Goal: Transaction & Acquisition: Book appointment/travel/reservation

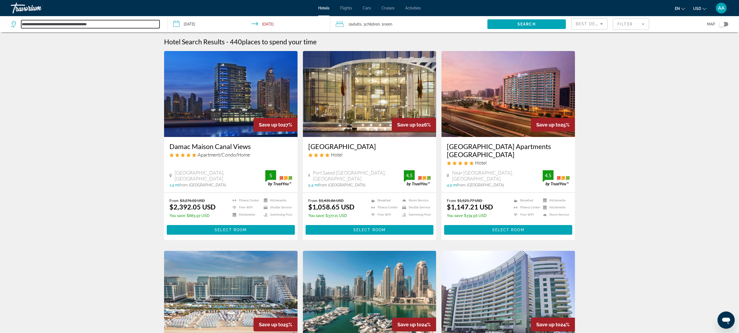
click at [114, 26] on input "**********" at bounding box center [90, 24] width 138 height 8
drag, startPoint x: 129, startPoint y: 25, endPoint x: 0, endPoint y: 24, distance: 129.4
click at [0, 24] on app-destination-search "**********" at bounding box center [84, 24] width 168 height 16
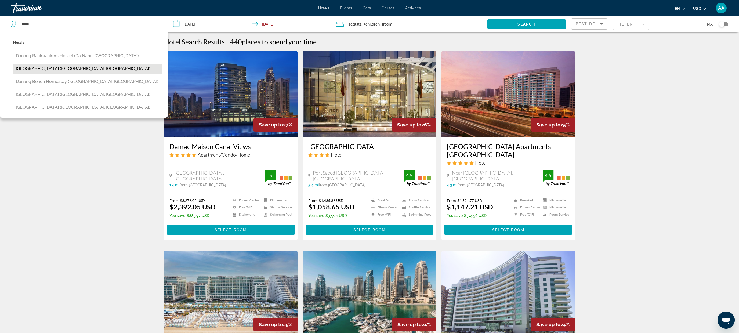
click at [64, 70] on button "Danang Beach Hotel (Da Nang, VN)" at bounding box center [87, 69] width 149 height 10
type input "**********"
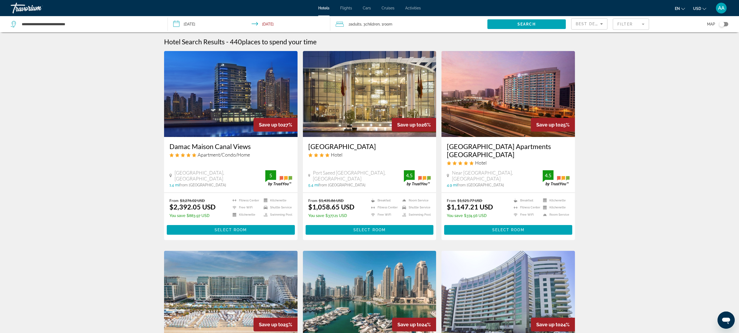
click at [212, 25] on input "**********" at bounding box center [250, 25] width 165 height 18
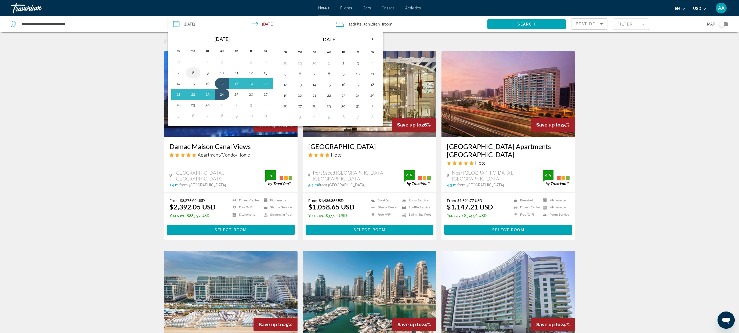
click at [195, 71] on button "8" at bounding box center [193, 73] width 9 height 8
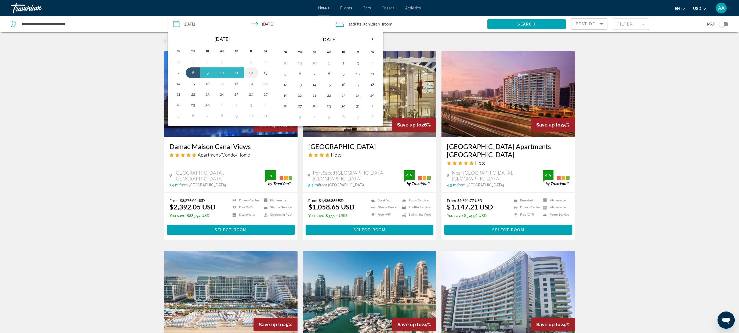
click at [253, 72] on button "12" at bounding box center [251, 73] width 9 height 8
type input "**********"
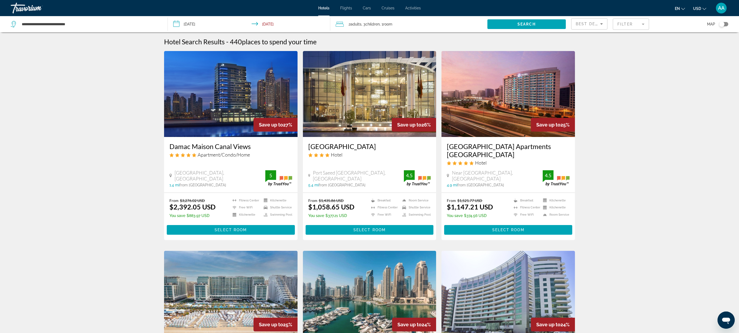
click at [361, 23] on span "Adults" at bounding box center [355, 24] width 11 height 4
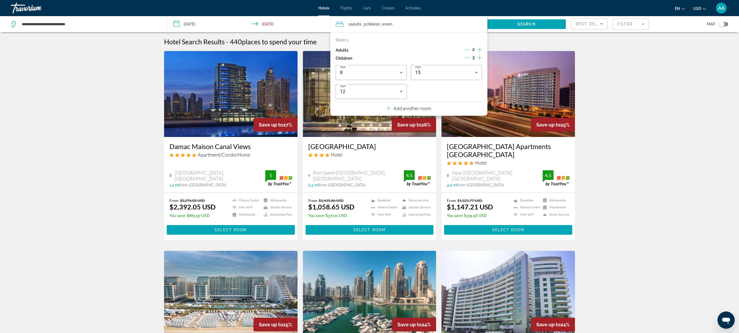
click at [469, 57] on icon "Decrement children" at bounding box center [467, 57] width 5 height 5
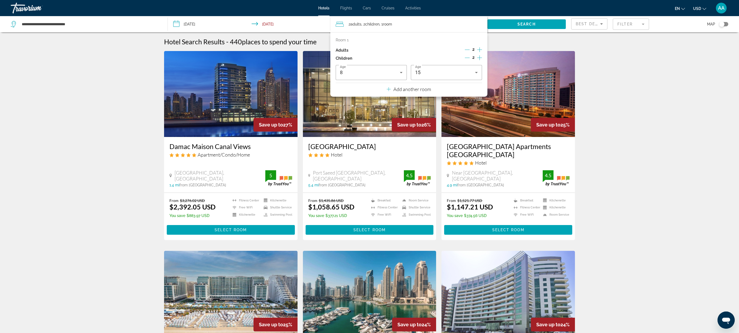
click at [469, 57] on icon "Decrement children" at bounding box center [467, 57] width 5 height 5
click at [398, 73] on icon "Travelers: 2 adults, 1 child" at bounding box center [401, 72] width 6 height 6
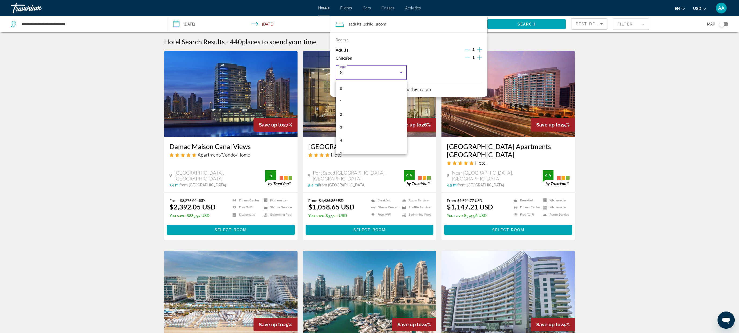
scroll to position [44, 0]
click at [373, 121] on mat-option "6" at bounding box center [371, 121] width 71 height 13
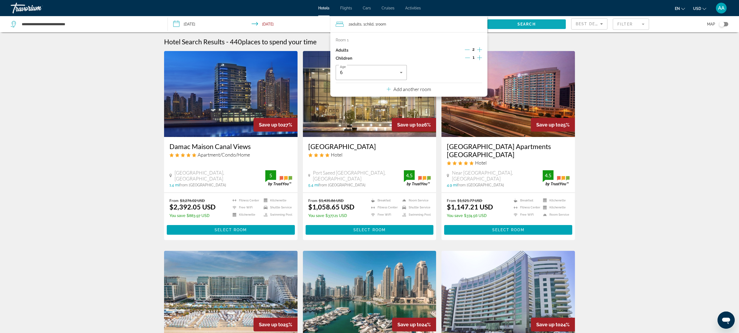
click at [515, 24] on span "Search widget" at bounding box center [526, 24] width 78 height 13
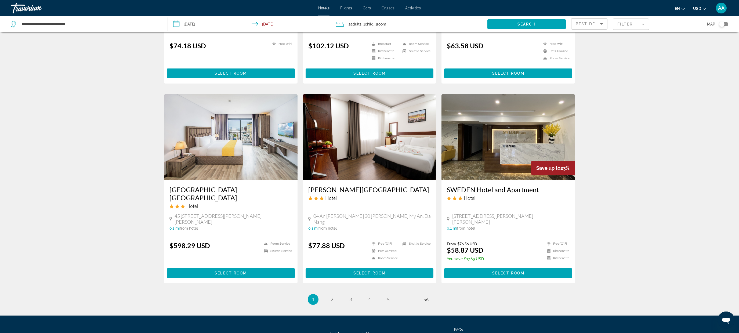
scroll to position [536, 0]
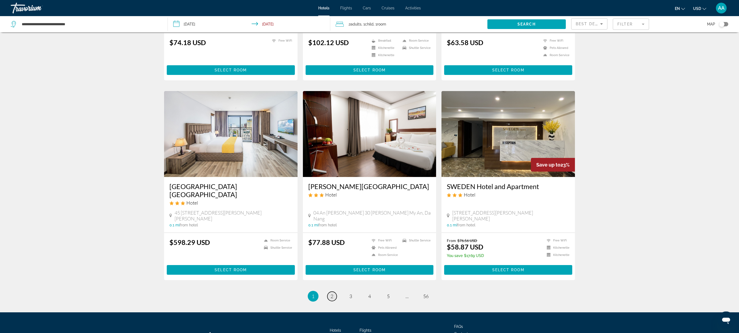
click at [334, 291] on link "page 2" at bounding box center [331, 295] width 9 height 9
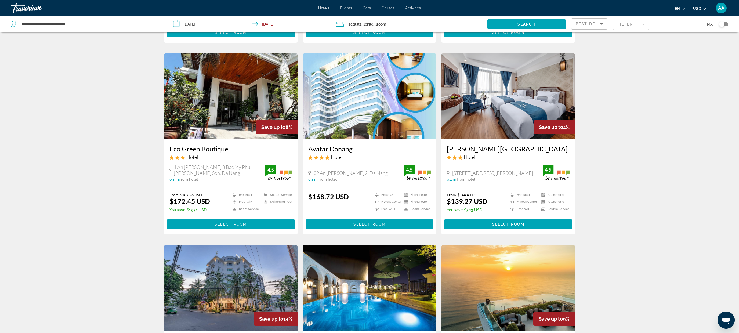
scroll to position [384, 0]
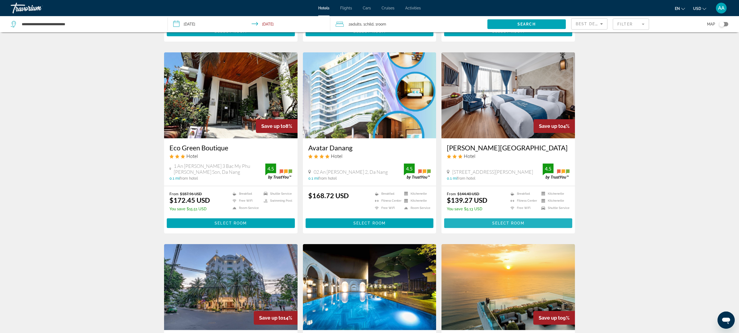
click at [485, 217] on span "Main content" at bounding box center [508, 223] width 128 height 13
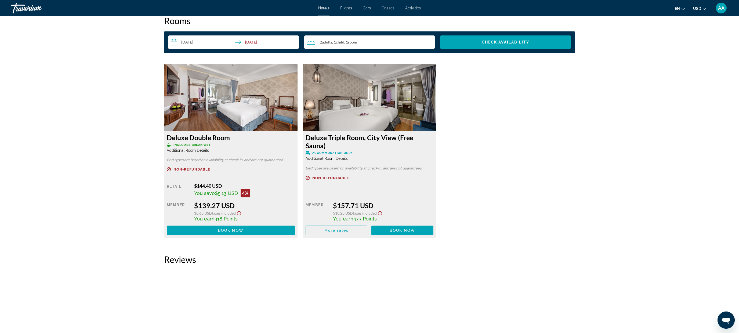
scroll to position [698, 0]
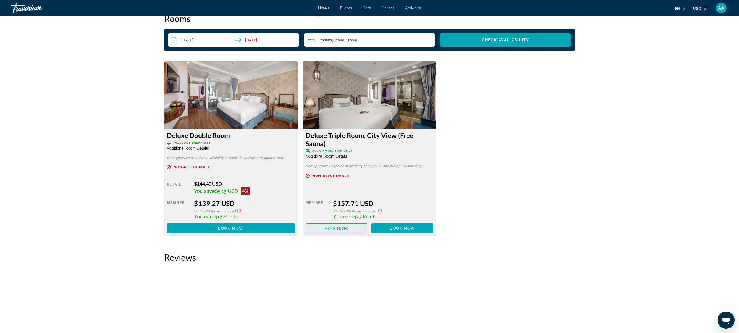
click at [335, 225] on span "Main content" at bounding box center [336, 228] width 61 height 13
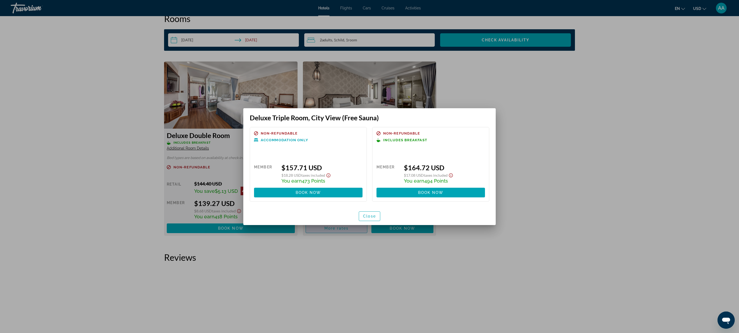
scroll to position [0, 0]
click at [524, 150] on div at bounding box center [369, 166] width 739 height 333
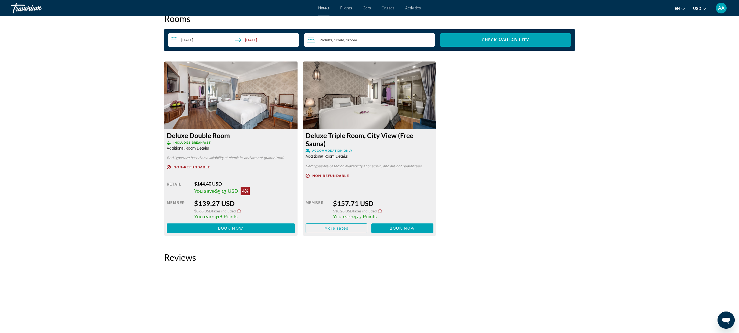
click at [367, 105] on img "Main content" at bounding box center [369, 94] width 133 height 67
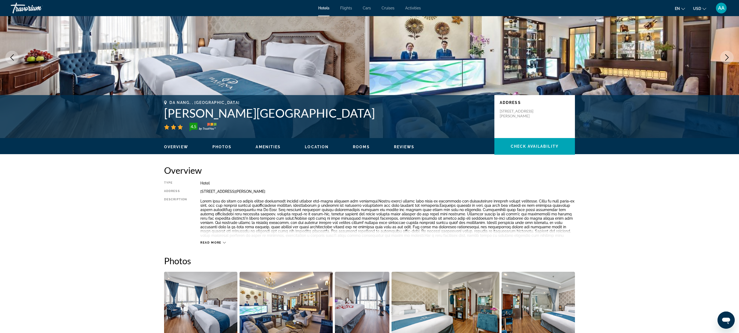
scroll to position [0, 0]
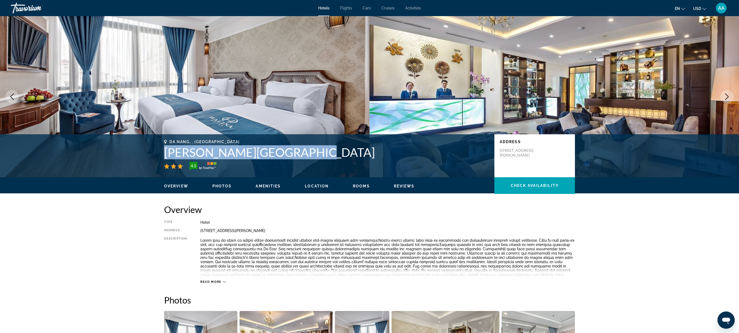
drag, startPoint x: 318, startPoint y: 151, endPoint x: 164, endPoint y: 152, distance: 153.5
click at [163, 150] on div "Da Nang, , Vietnam Halina Hotel & Apartment 4.5 Address Lot 133 134 Tran Bach D…" at bounding box center [369, 156] width 432 height 32
copy h1 "Halina Hotel & Apartment"
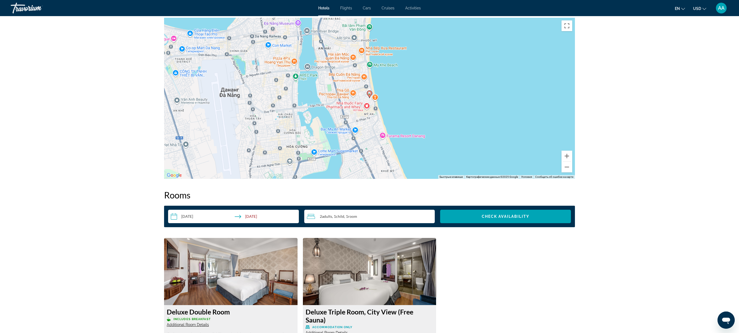
scroll to position [517, 0]
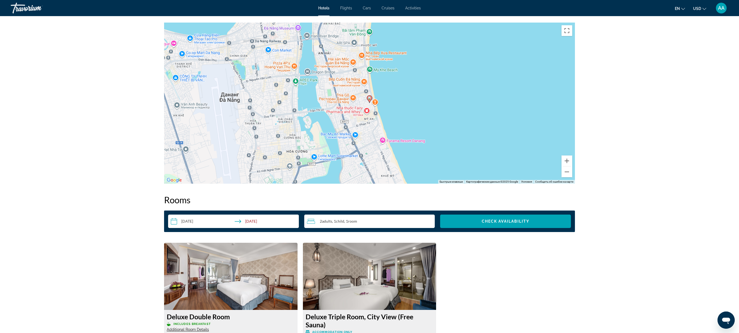
click at [349, 100] on div "Чтобы активировать перетаскивание с помощью клавиатуры, нажмите Alt + Ввод. Пос…" at bounding box center [369, 103] width 411 height 161
click at [373, 113] on div "Чтобы активировать перетаскивание с помощью клавиатуры, нажмите Alt + Ввод. Пос…" at bounding box center [369, 103] width 411 height 161
click at [407, 79] on div "Чтобы активировать перетаскивание с помощью клавиатуры, нажмите Alt + Ввод. Пос…" at bounding box center [369, 103] width 411 height 161
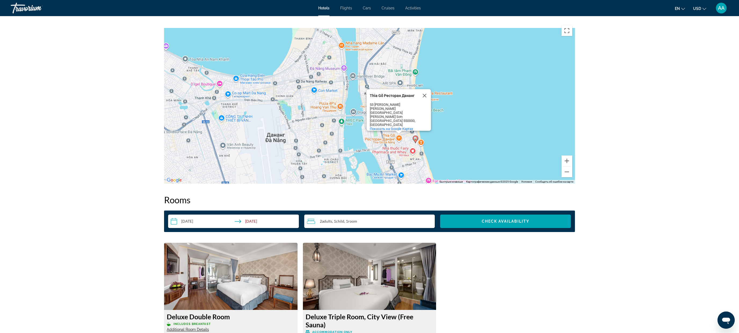
drag, startPoint x: 481, startPoint y: 67, endPoint x: 471, endPoint y: 154, distance: 87.6
click at [471, 154] on div "Чтобы активировать перетаскивание с помощью клавиатуры, нажмите Alt + Ввод. Пос…" at bounding box center [369, 103] width 411 height 161
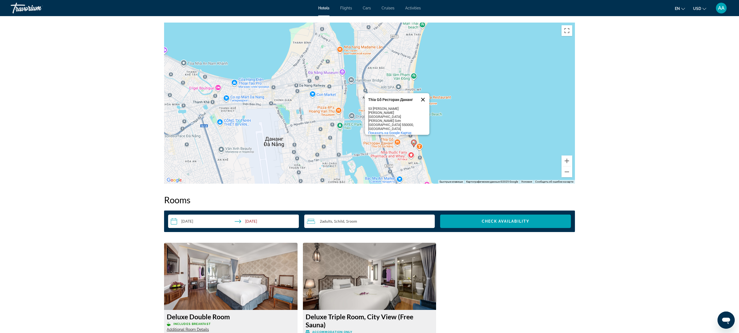
click at [426, 104] on button "Закрыть" at bounding box center [422, 99] width 13 height 13
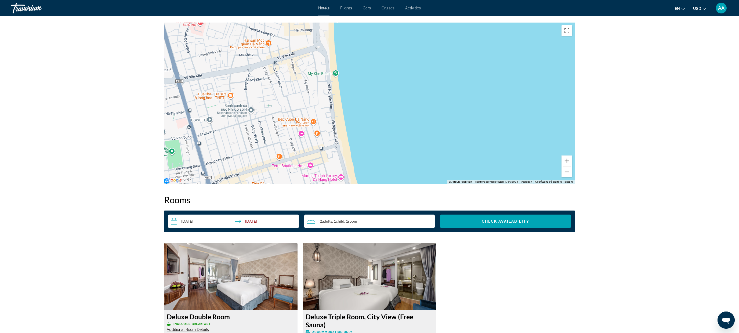
drag, startPoint x: 373, startPoint y: 141, endPoint x: 408, endPoint y: 82, distance: 68.6
click at [408, 82] on div "Main content" at bounding box center [369, 103] width 411 height 161
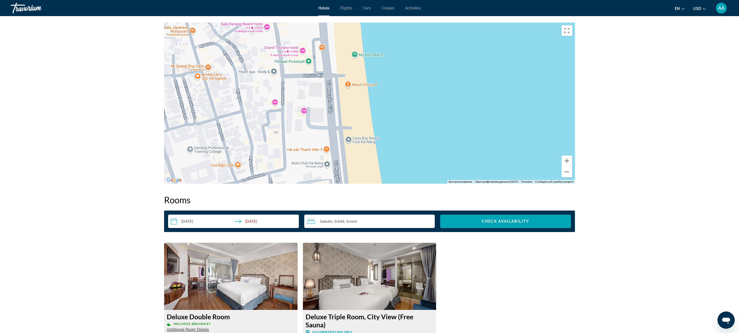
drag, startPoint x: 340, startPoint y: 87, endPoint x: 398, endPoint y: 117, distance: 65.2
click at [398, 117] on div "Main content" at bounding box center [369, 103] width 411 height 161
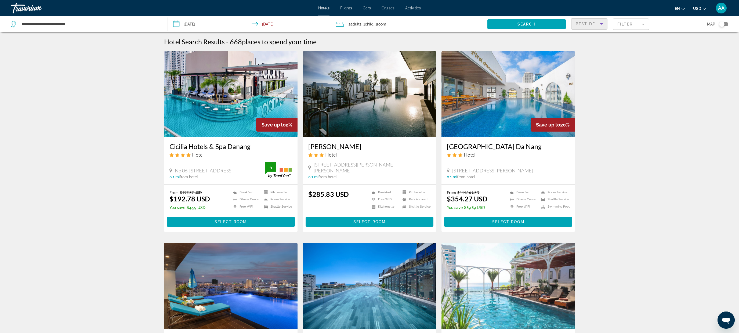
click at [602, 25] on icon "Sort by" at bounding box center [601, 24] width 6 height 6
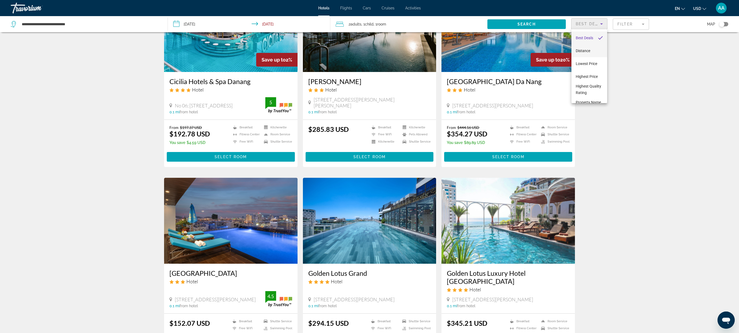
click at [584, 50] on span "Distance" at bounding box center [582, 51] width 14 height 4
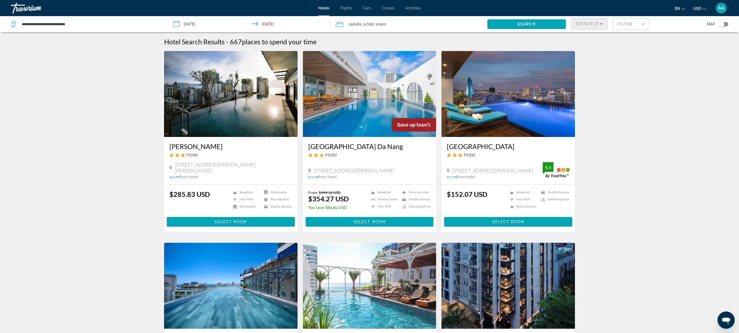
click at [586, 23] on span "Distance" at bounding box center [586, 24] width 23 height 4
click at [584, 52] on span "Distance" at bounding box center [582, 51] width 14 height 4
click at [593, 21] on div "Distance" at bounding box center [587, 24] width 24 height 6
click at [593, 40] on span "Best Deals" at bounding box center [583, 38] width 17 height 6
click at [630, 24] on mat-form-field "Filter" at bounding box center [631, 24] width 36 height 11
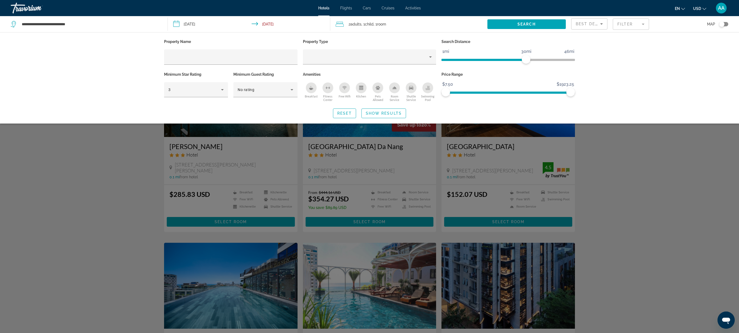
click at [670, 173] on div "Search widget" at bounding box center [369, 207] width 739 height 252
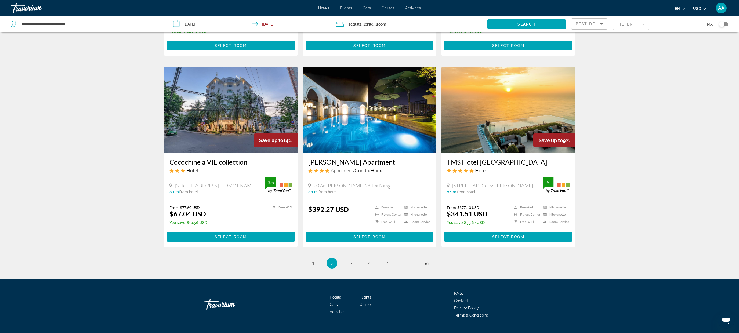
scroll to position [552, 0]
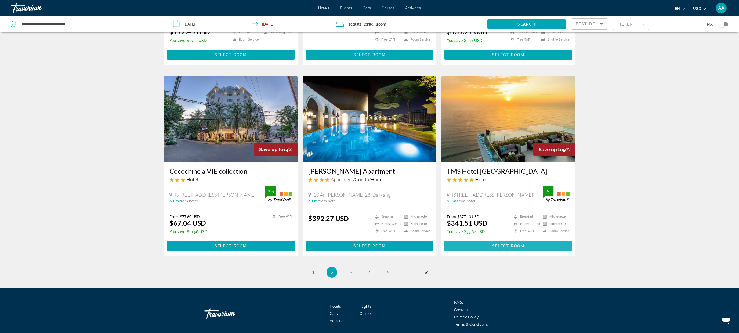
click at [474, 240] on span "Main content" at bounding box center [508, 245] width 128 height 13
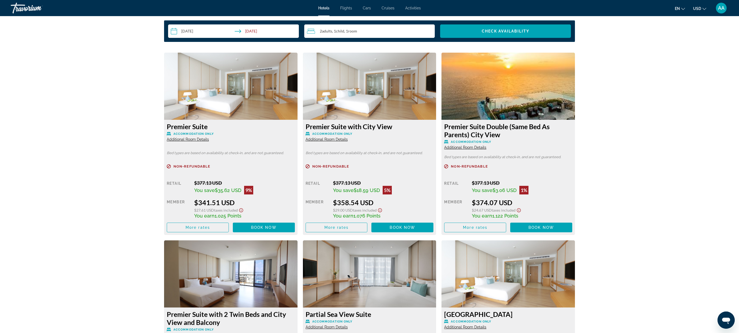
scroll to position [700, 0]
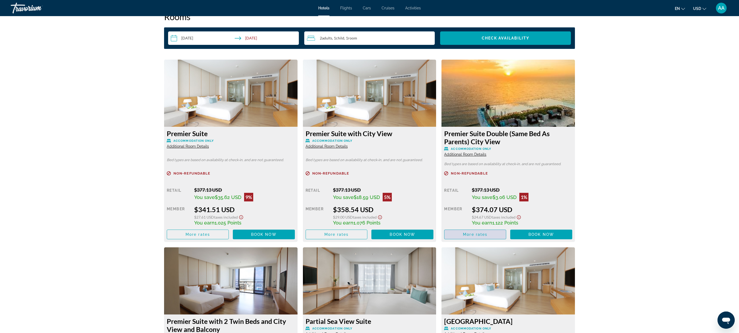
click at [481, 232] on span "Main content" at bounding box center [474, 234] width 61 height 13
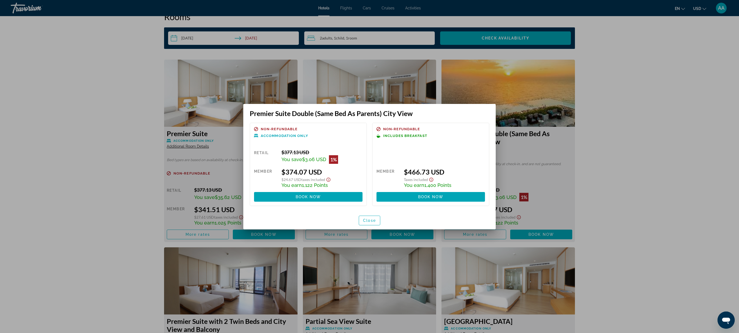
click at [642, 141] on div at bounding box center [369, 166] width 739 height 333
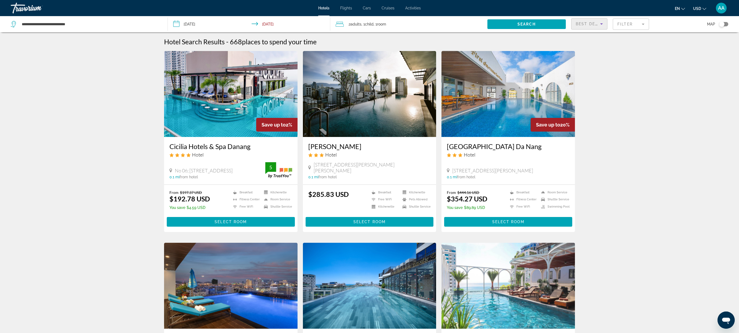
click at [599, 25] on icon "Sort by" at bounding box center [601, 24] width 6 height 6
click at [592, 37] on span "Best Deals" at bounding box center [583, 38] width 17 height 4
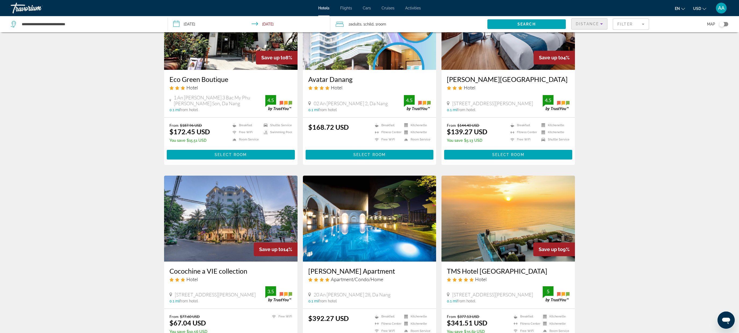
scroll to position [565, 0]
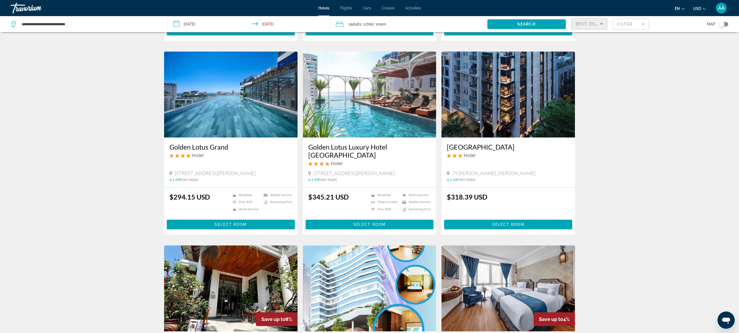
scroll to position [189, 0]
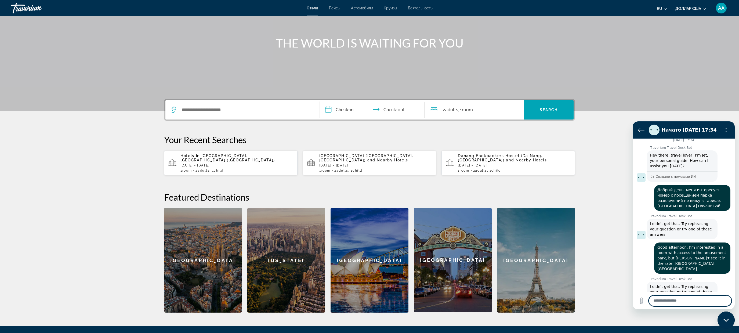
scroll to position [54, 0]
